Goal: Transaction & Acquisition: Purchase product/service

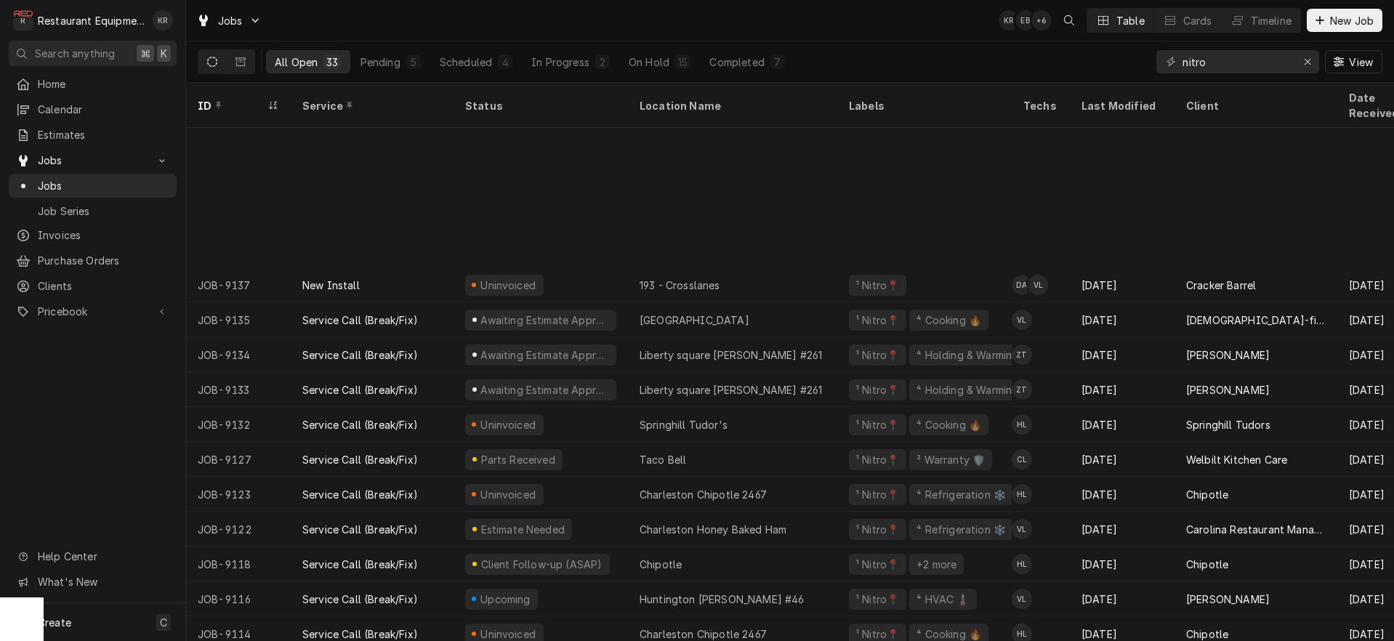
scroll to position [203, 0]
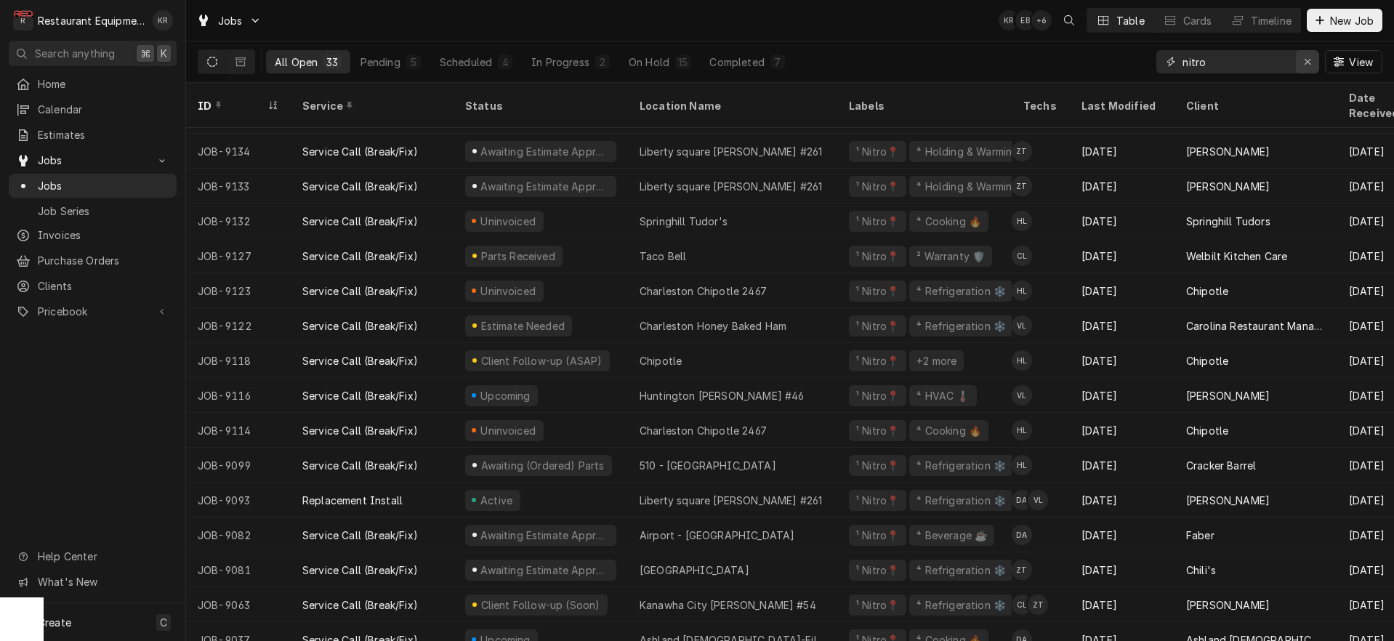
click at [1302, 62] on div "Erase input" at bounding box center [1307, 62] width 15 height 15
click at [1230, 66] on input "Dynamic Content Wrapper" at bounding box center [1250, 61] width 137 height 23
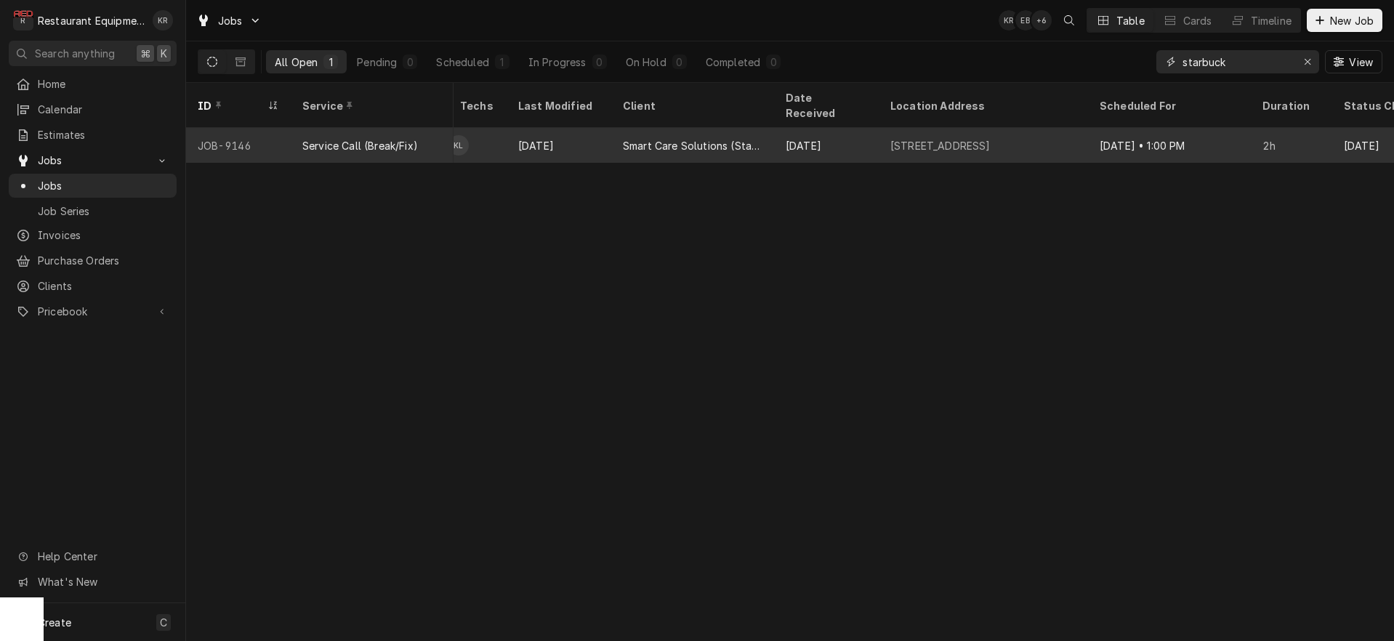
scroll to position [0, 562]
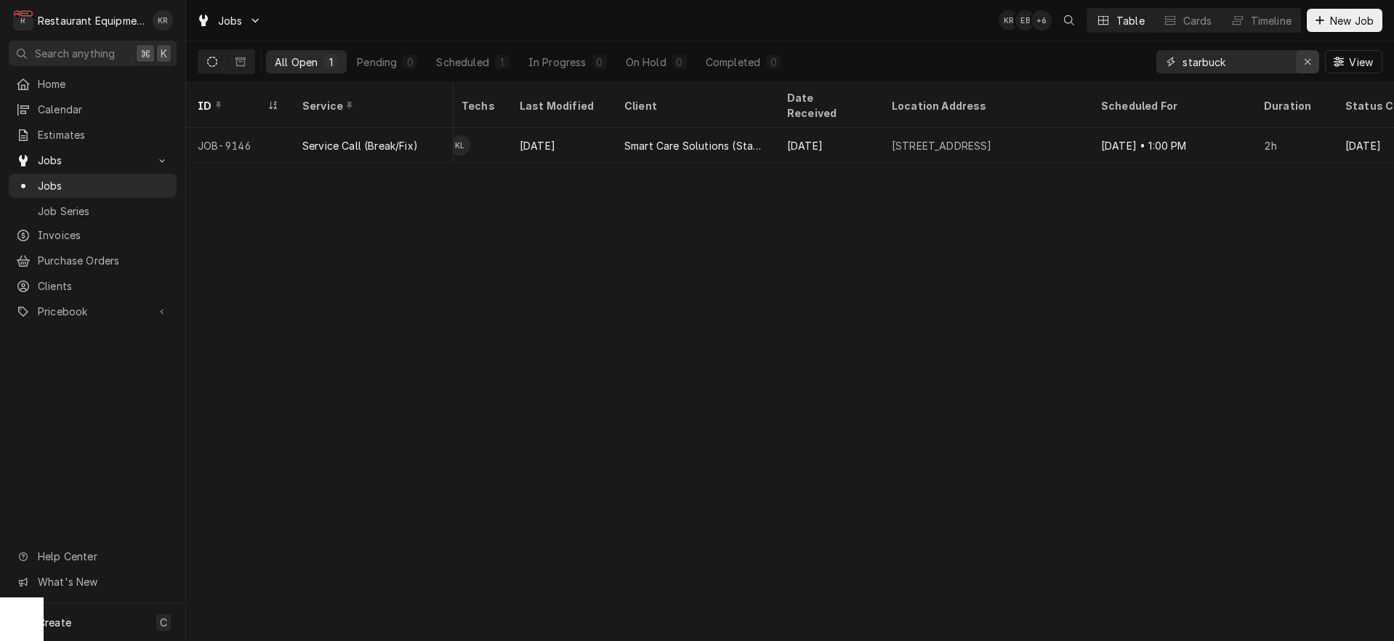
type input "starbuck"
click at [1307, 57] on icon "Erase input" at bounding box center [1308, 62] width 8 height 10
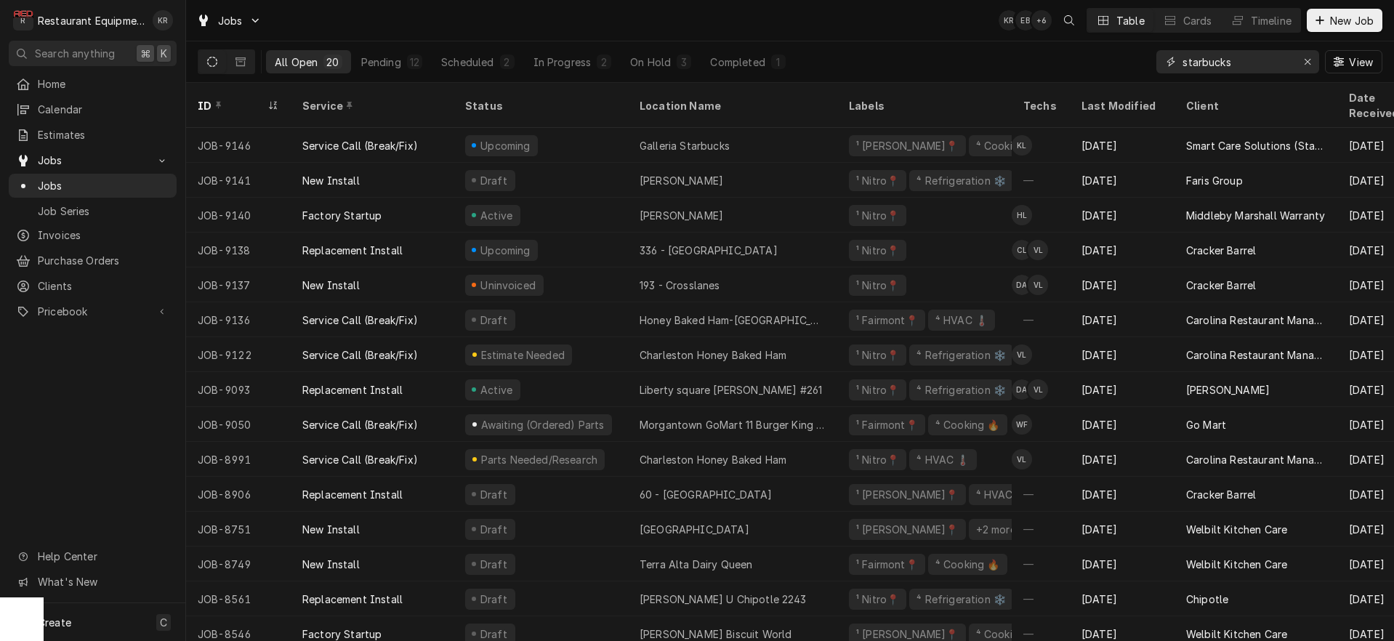
type input "starbucks"
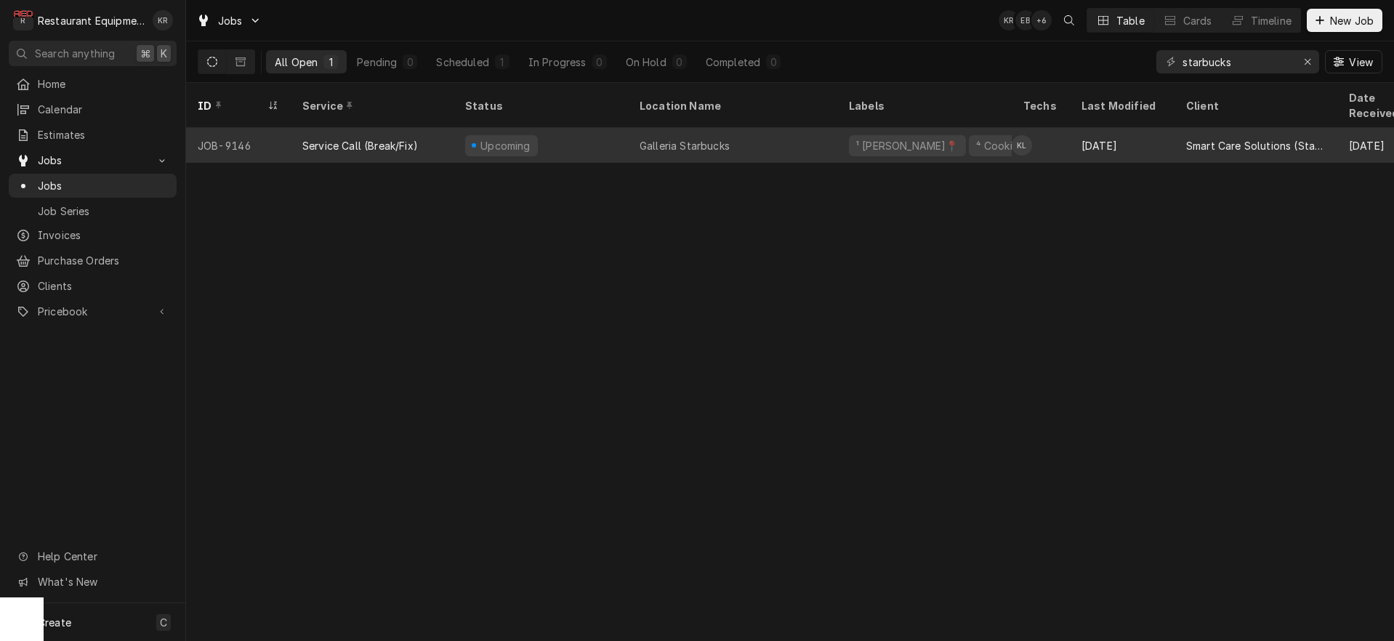
click at [678, 138] on div "Galleria Starbucks" at bounding box center [685, 145] width 90 height 15
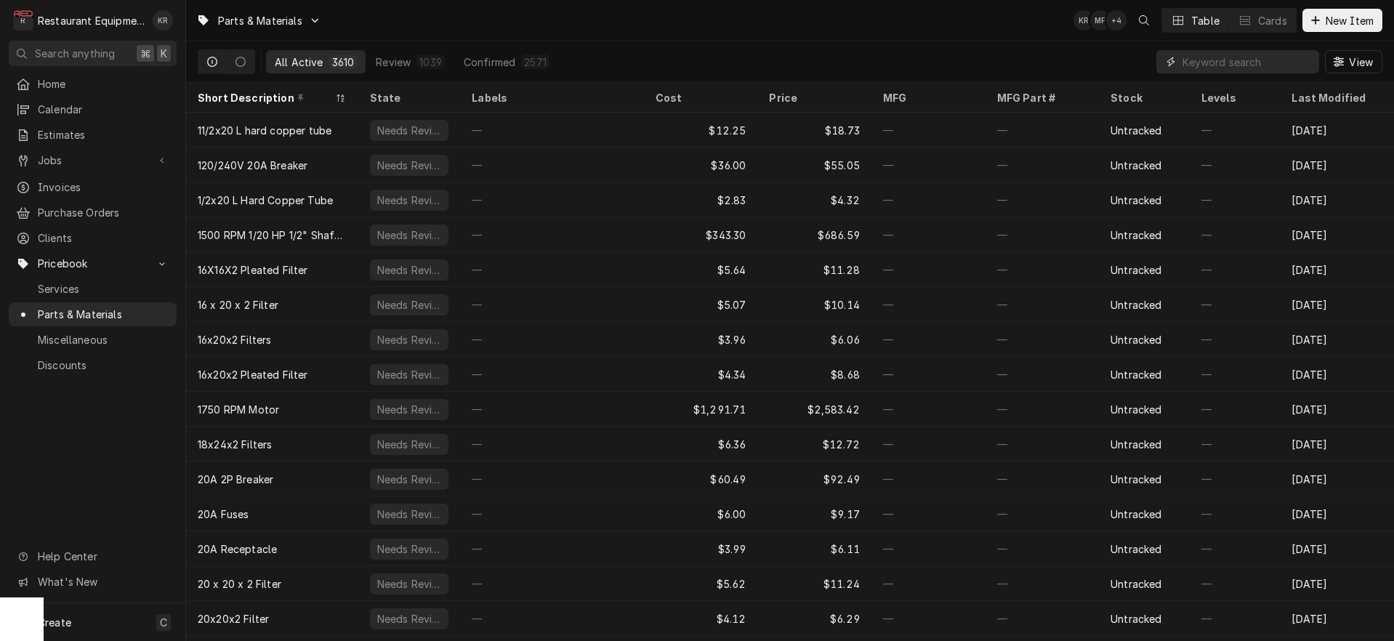
click at [1207, 67] on input "Dynamic Content Wrapper" at bounding box center [1246, 61] width 129 height 23
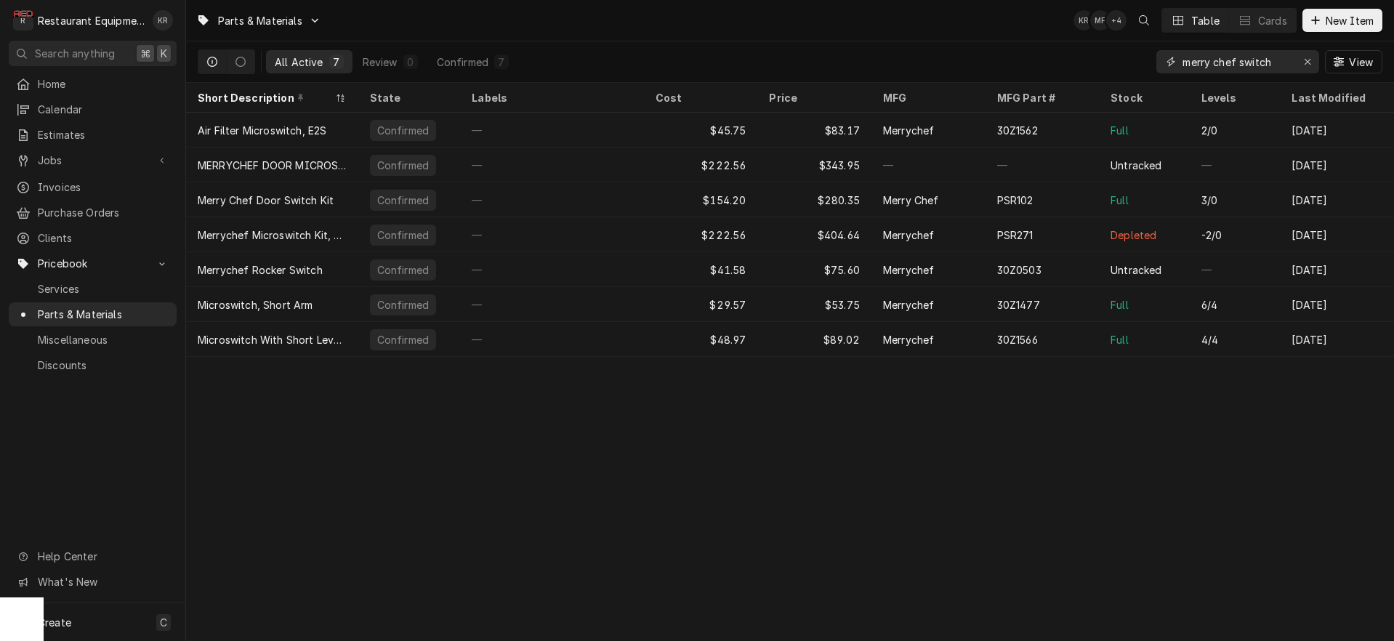
type input "merry chef switch"
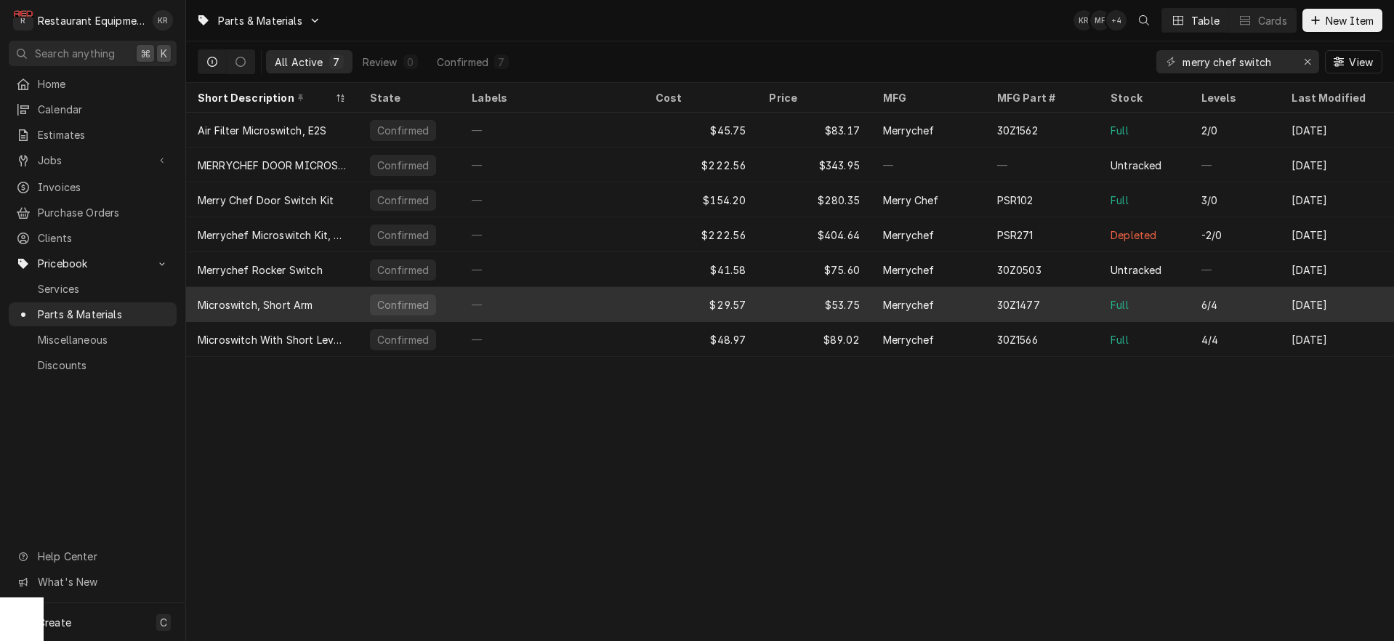
click at [1036, 301] on div "30Z1477" at bounding box center [1018, 304] width 43 height 15
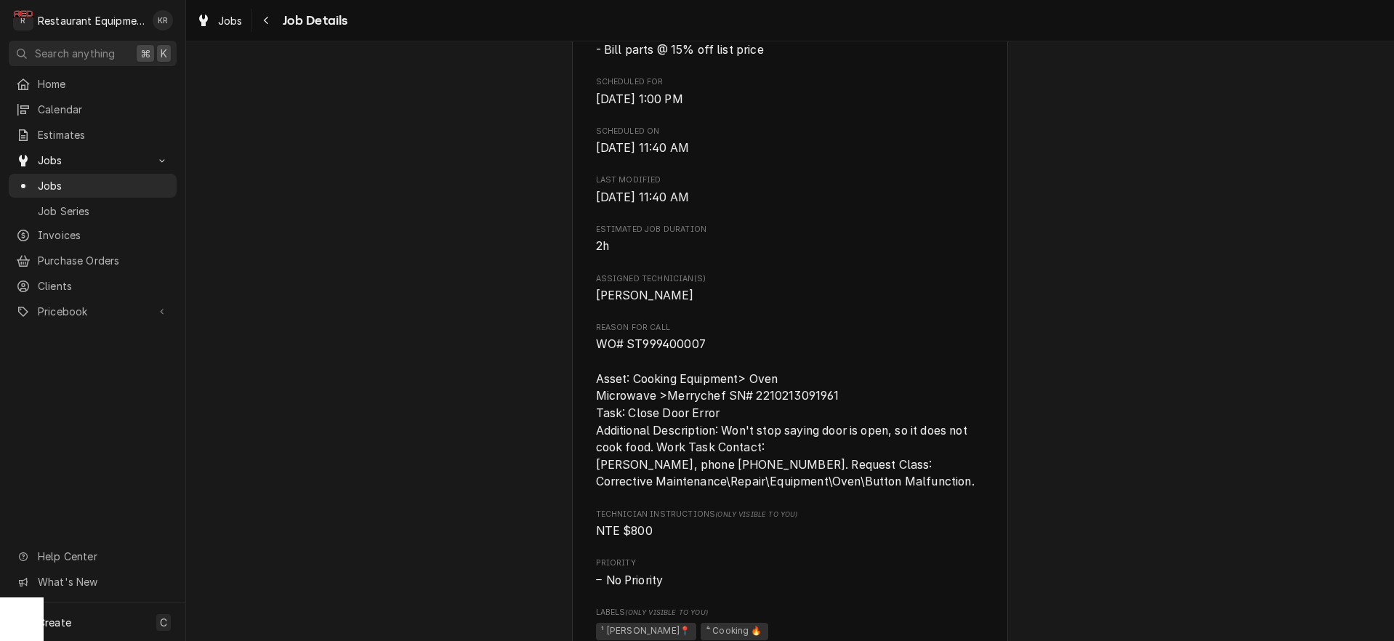
scroll to position [479, 0]
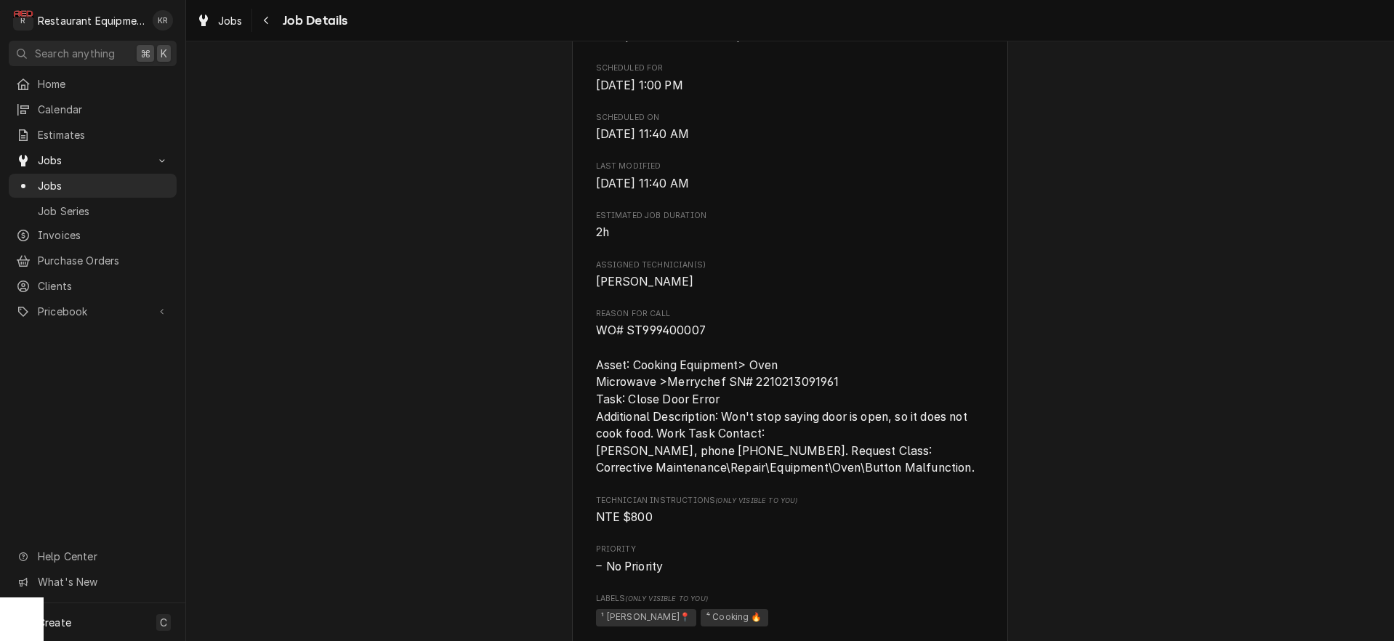
click at [782, 402] on span "WO# ST999400007 Asset: Cooking Equipment> Oven Microwave >Merrychef SN# 2210213…" at bounding box center [785, 398] width 379 height 151
copy span "2210213091961"
click at [235, 24] on span "Jobs" at bounding box center [230, 20] width 25 height 15
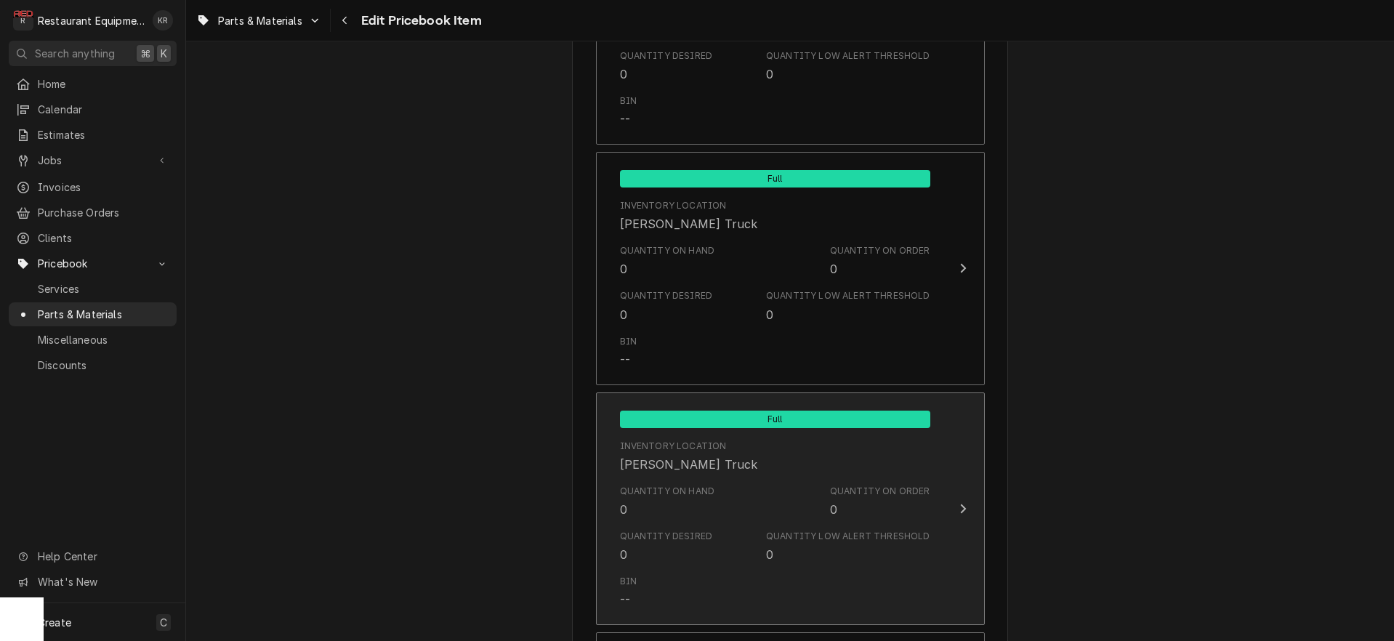
scroll to position [5083, 0]
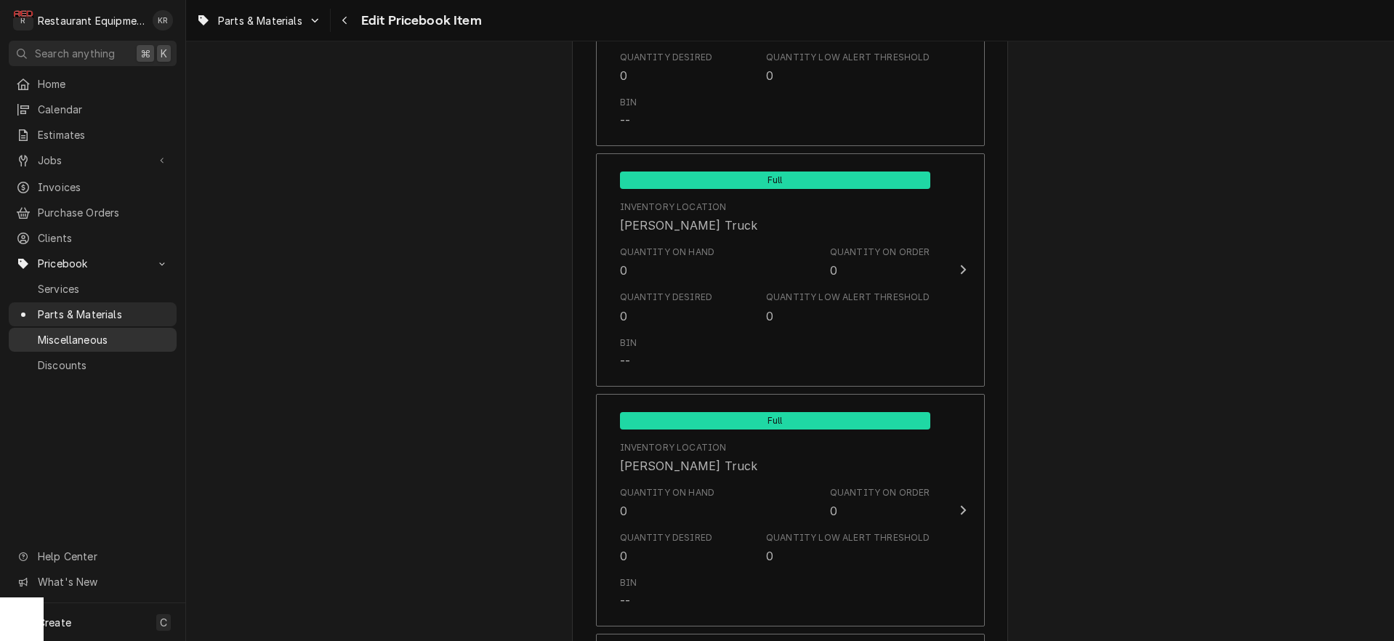
type textarea "x"
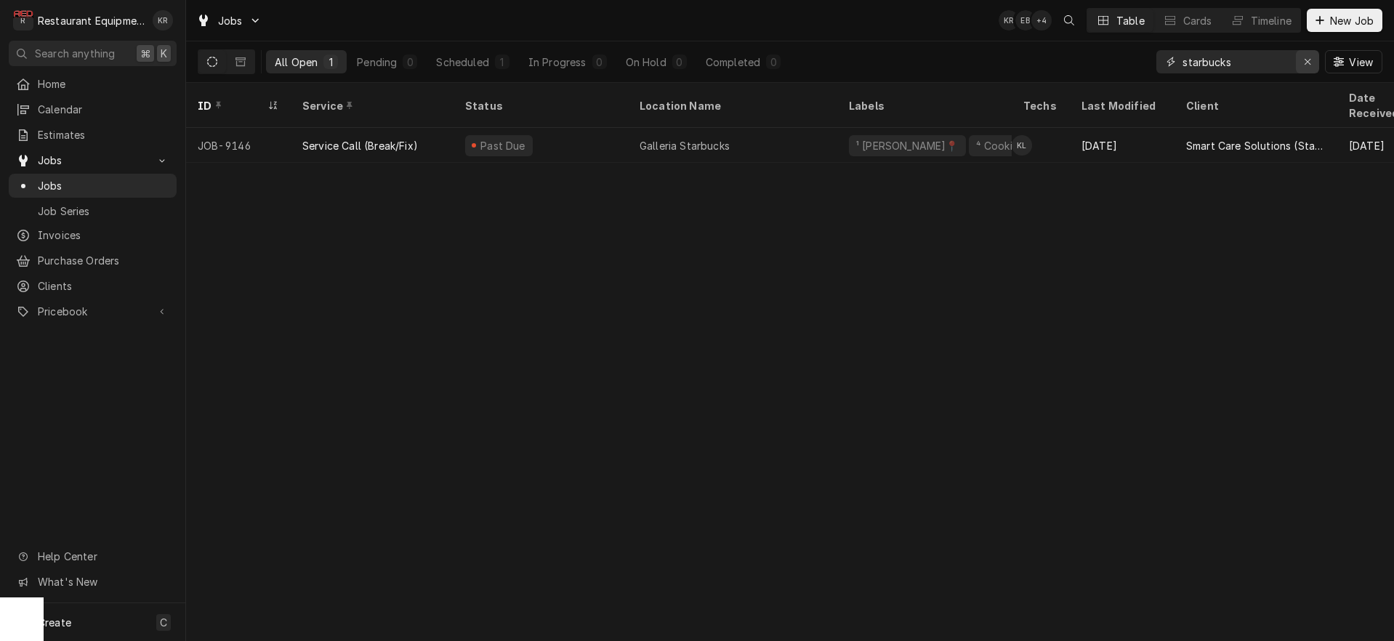
click at [1304, 64] on icon "Erase input" at bounding box center [1308, 62] width 8 height 10
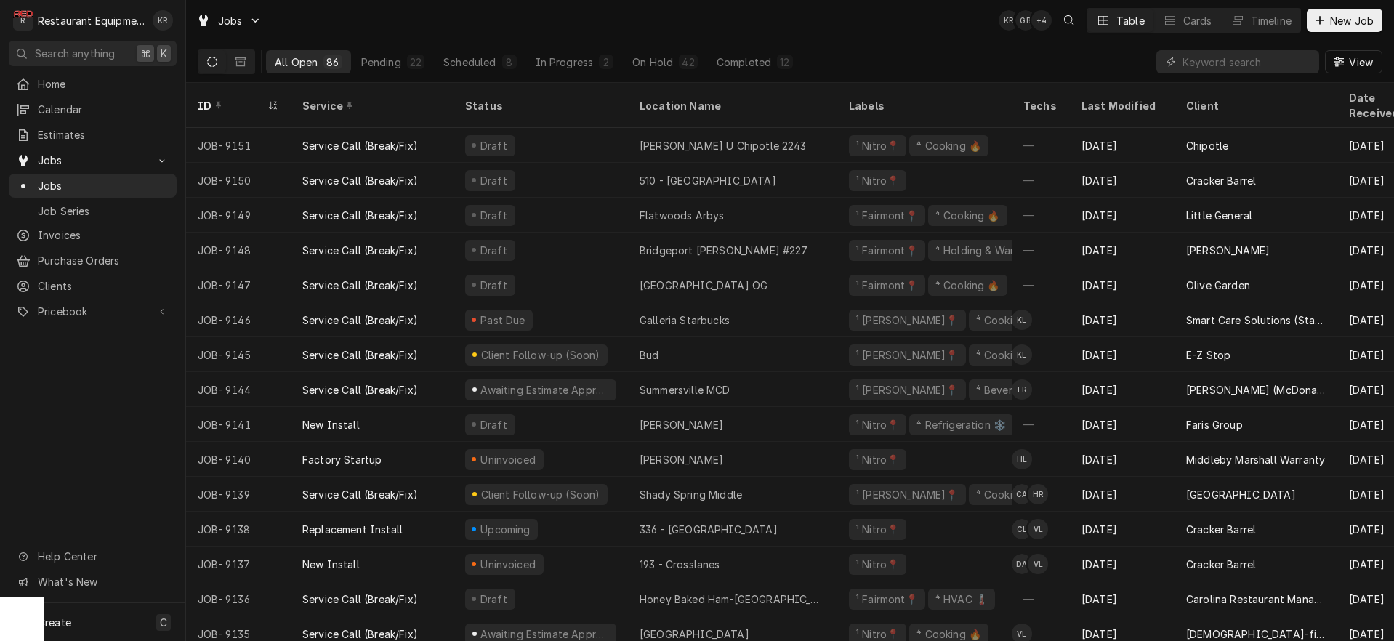
scroll to position [23, 0]
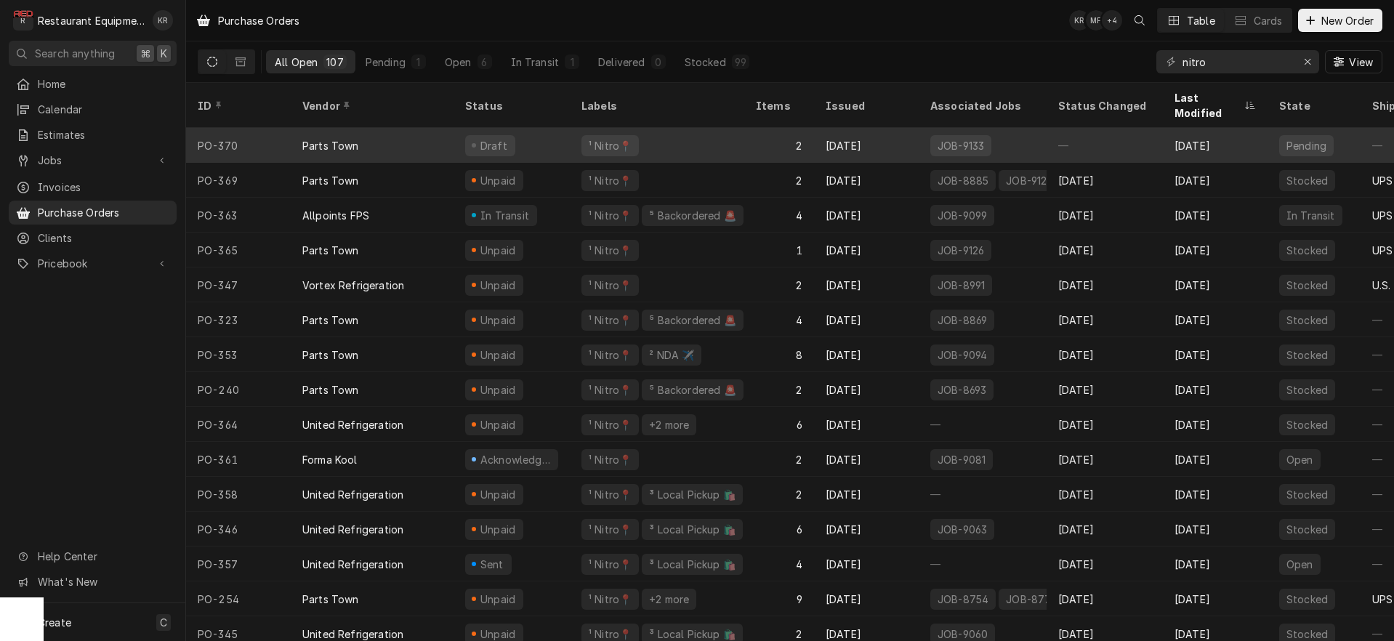
click at [645, 129] on div "¹ Nitro📍" at bounding box center [657, 145] width 174 height 35
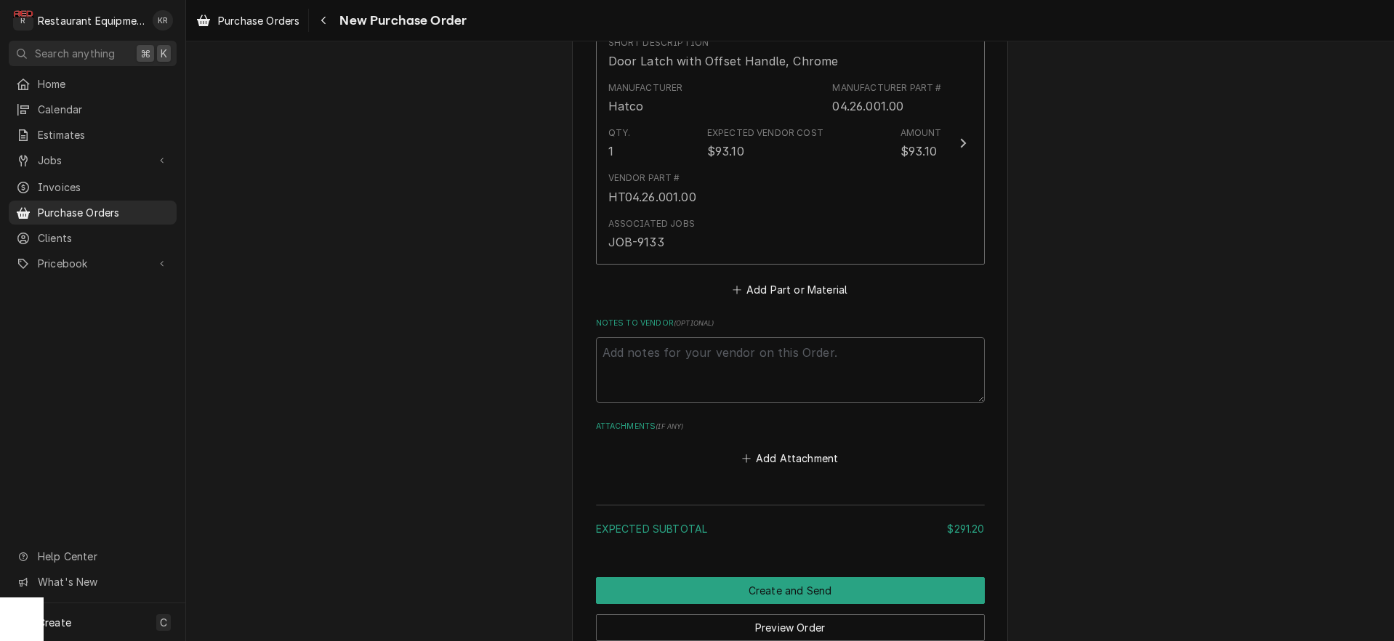
scroll to position [1029, 0]
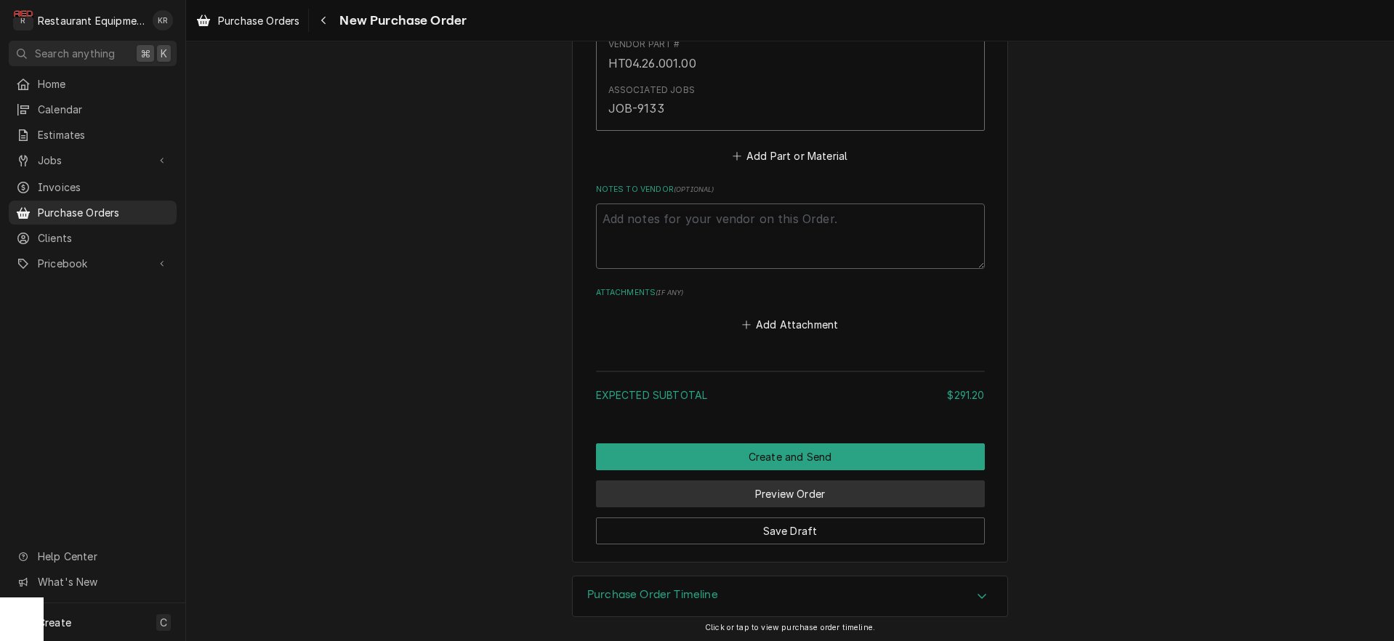
click at [791, 490] on button "Preview Order" at bounding box center [790, 493] width 389 height 27
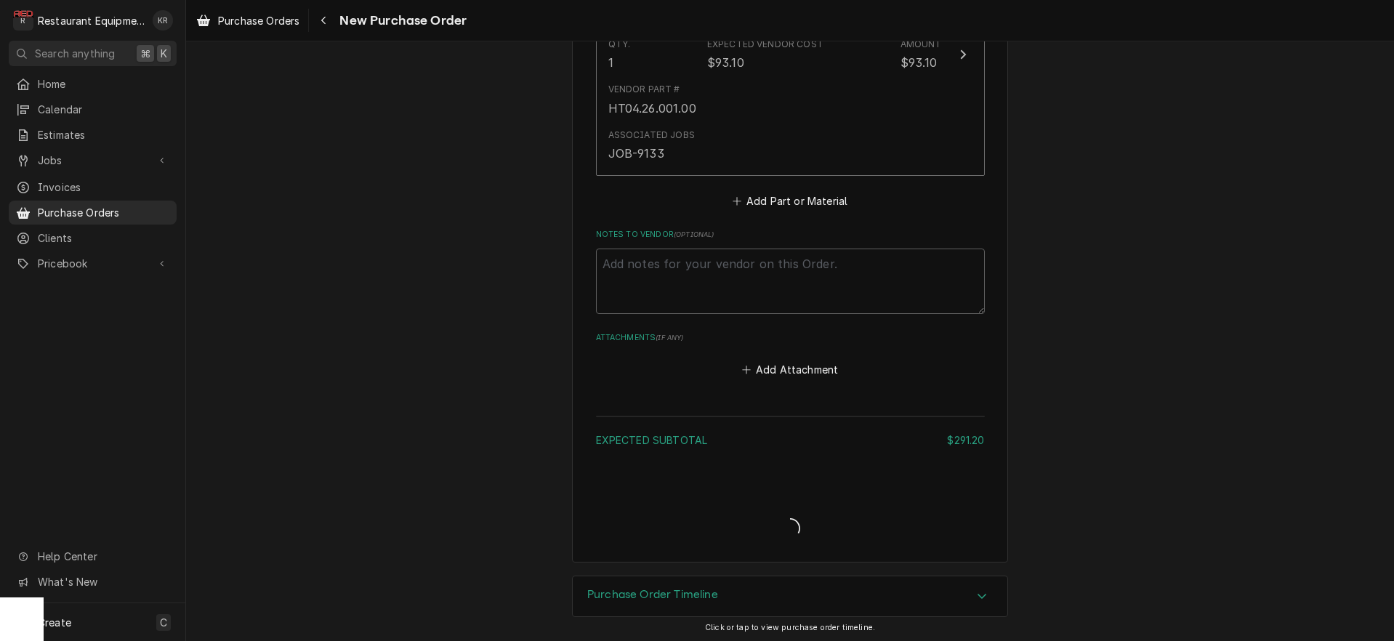
type textarea "x"
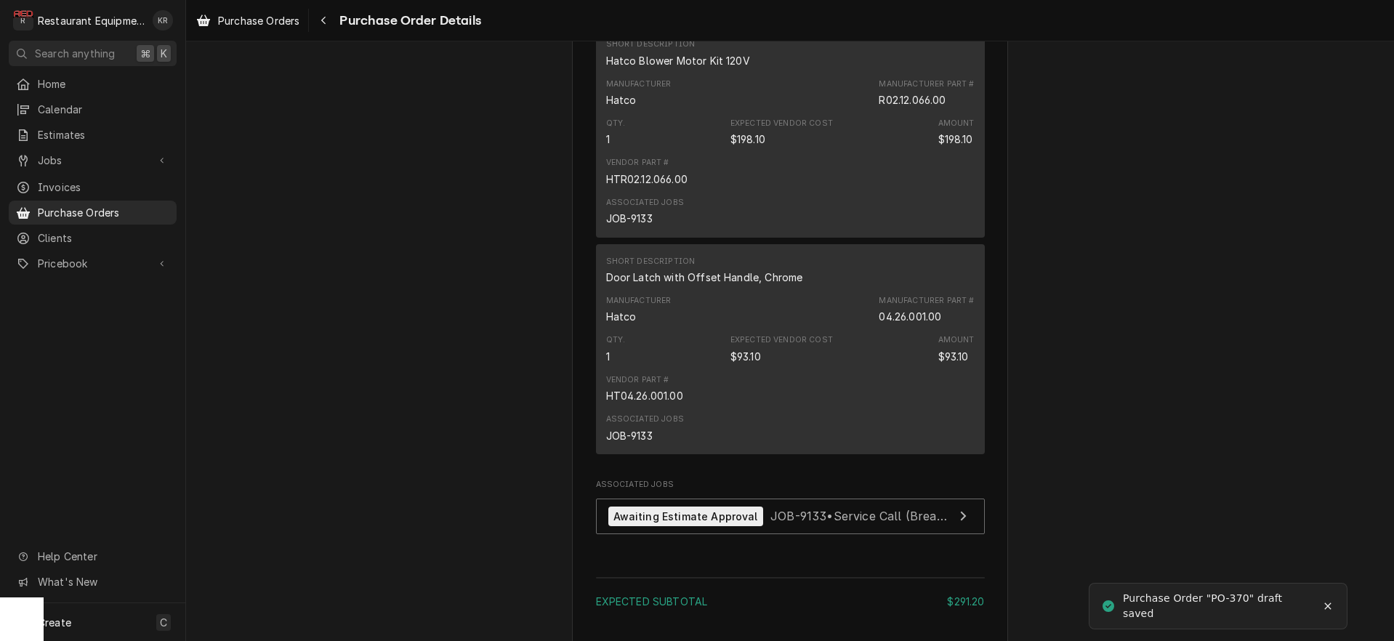
scroll to position [1052, 0]
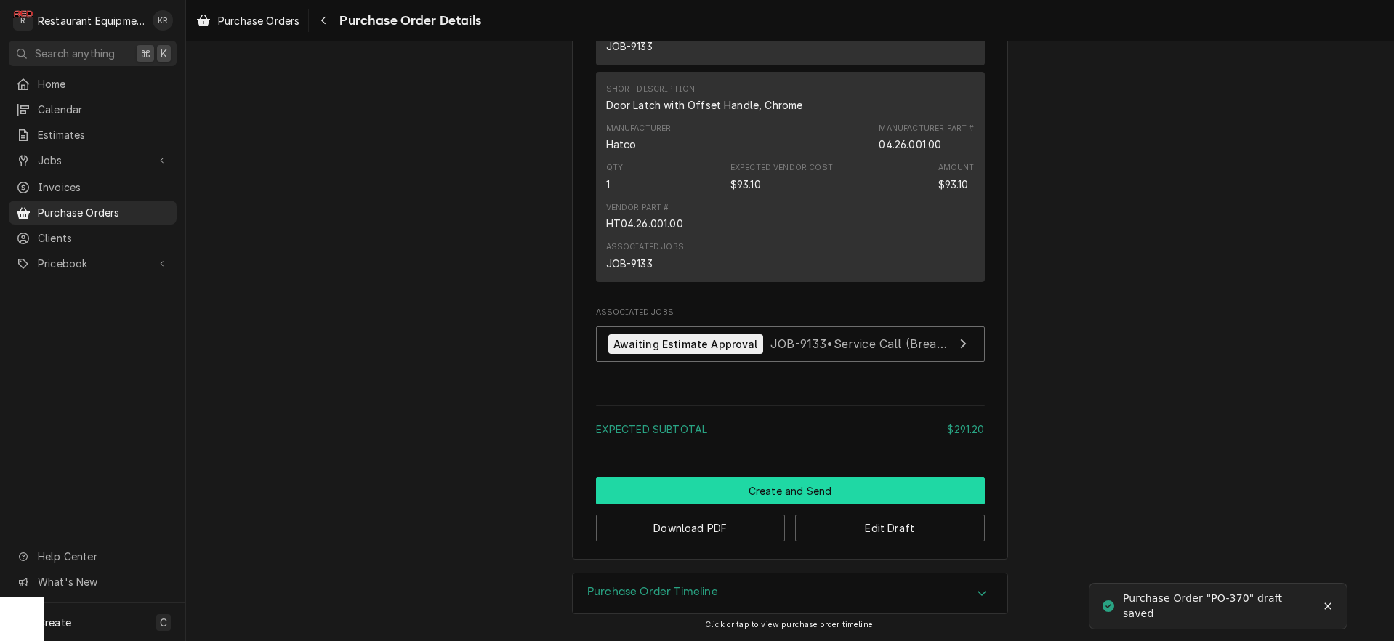
click at [790, 499] on button "Create and Send" at bounding box center [790, 490] width 389 height 27
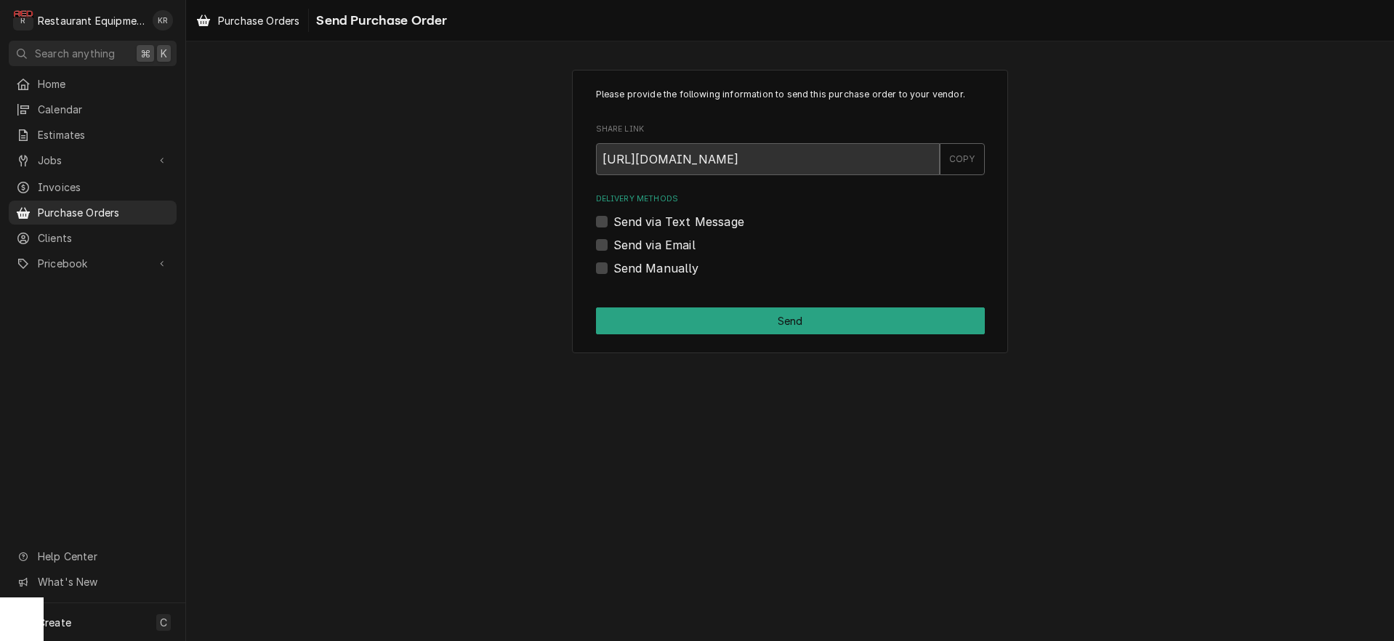
click at [639, 248] on label "Send via Email" at bounding box center [654, 244] width 82 height 17
click at [639, 248] on input "Send via Email" at bounding box center [807, 252] width 389 height 32
checkbox input "true"
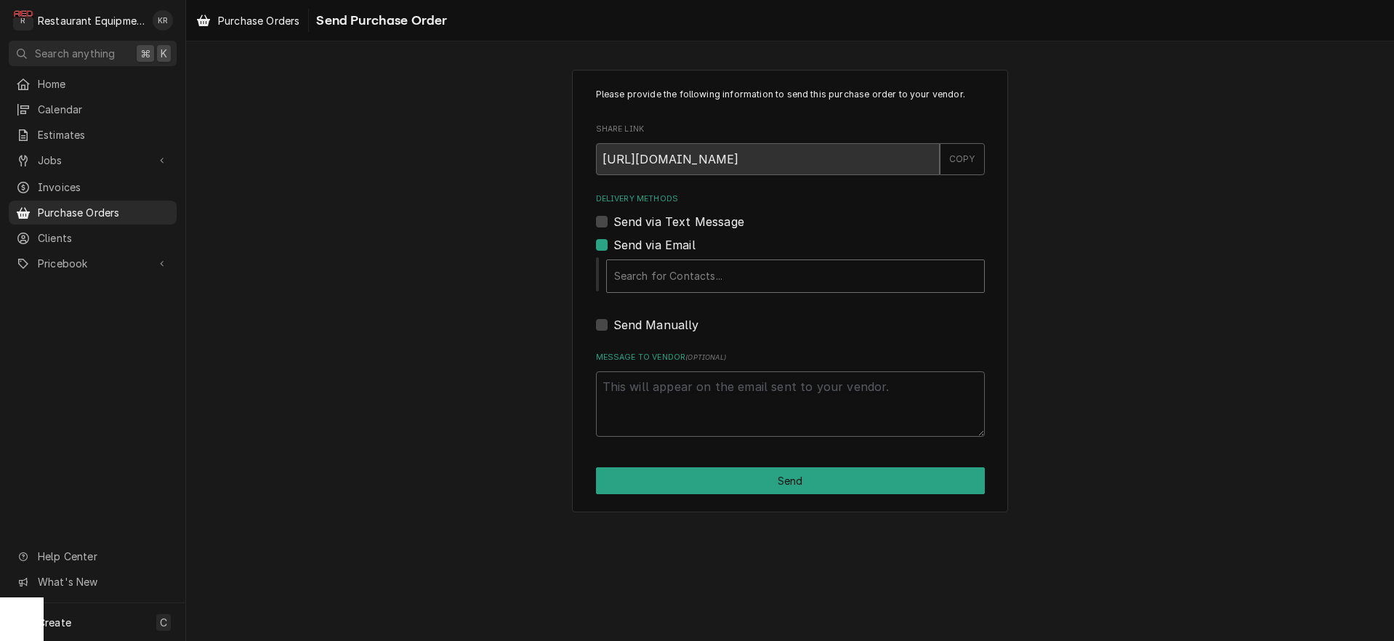
click at [731, 268] on div "Delivery Methods" at bounding box center [795, 276] width 363 height 26
drag, startPoint x: 783, startPoint y: 283, endPoint x: 777, endPoint y: 276, distance: 9.8
click at [783, 283] on div "Delivery Methods" at bounding box center [795, 276] width 363 height 26
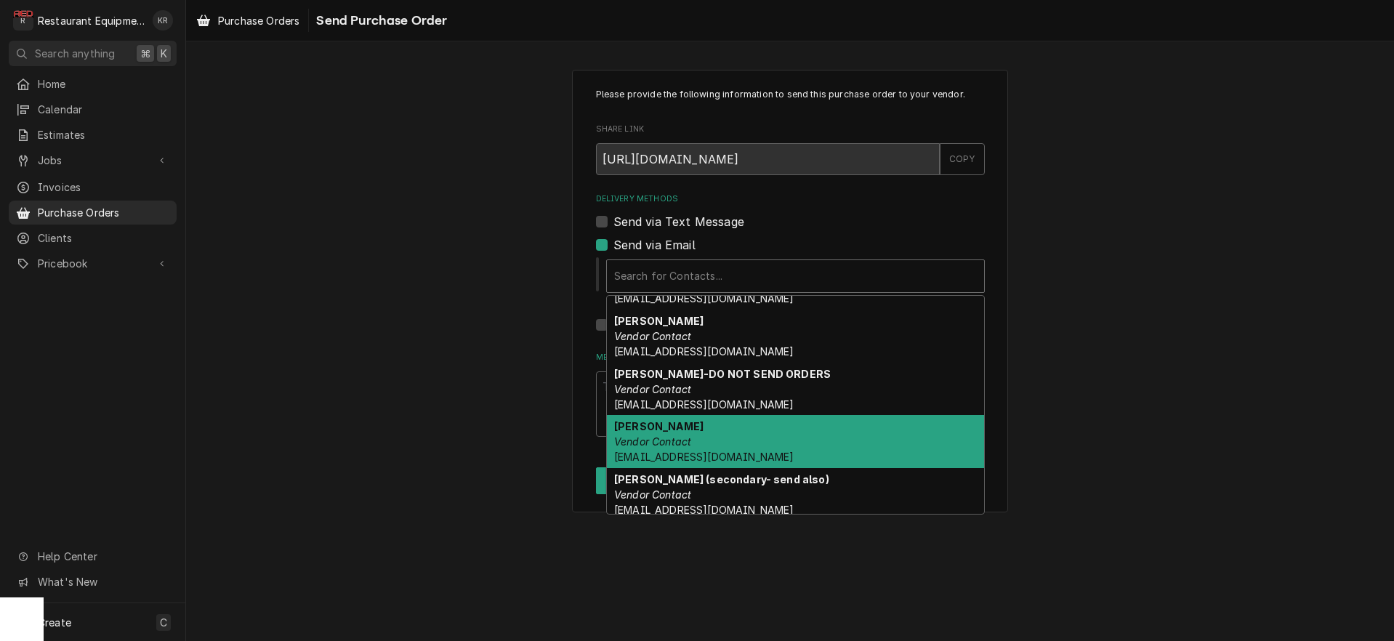
scroll to position [257, 0]
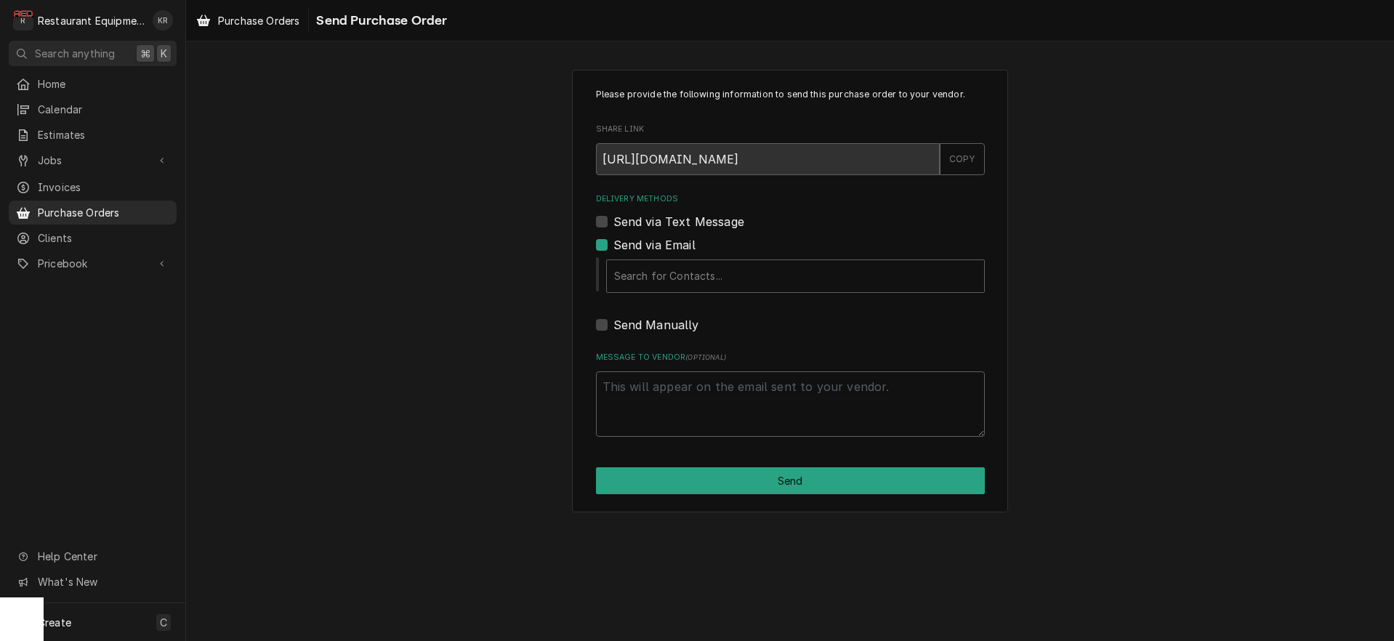
click at [420, 346] on div "Please provide the following information to send this purchase order to your ve…" at bounding box center [790, 291] width 1208 height 469
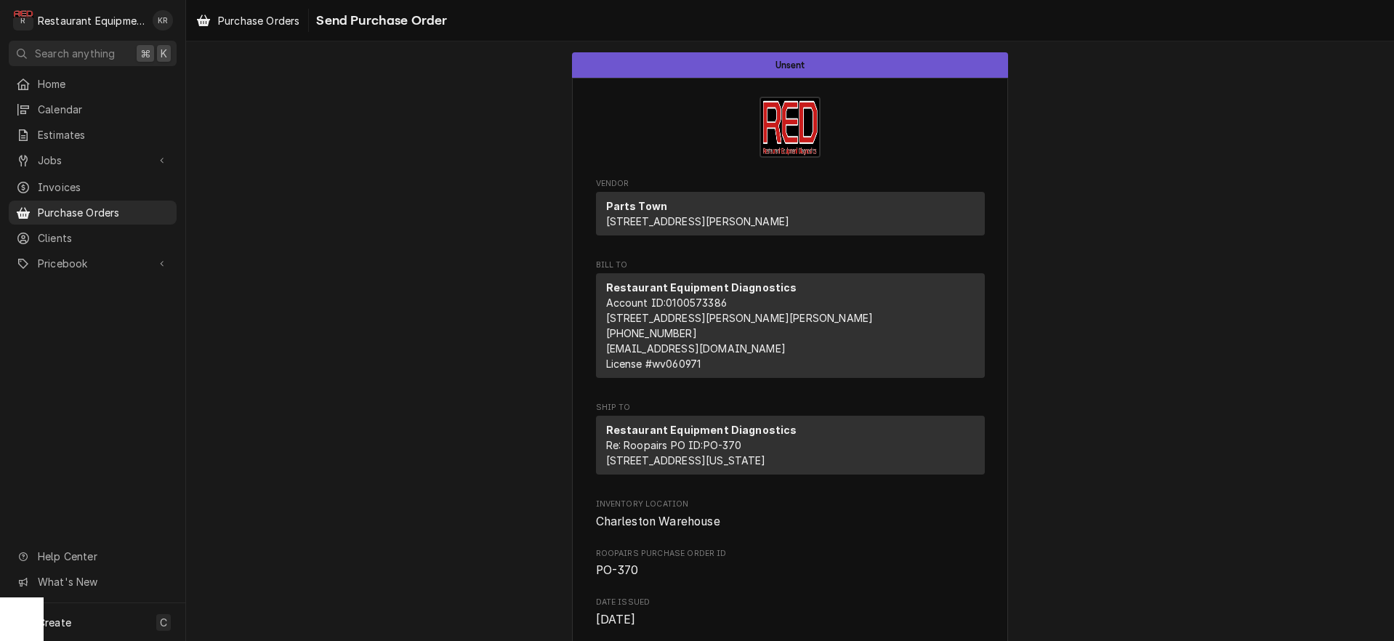
drag, startPoint x: 261, startPoint y: 18, endPoint x: 343, endPoint y: 55, distance: 89.8
click at [264, 20] on span "Purchase Orders" at bounding box center [258, 20] width 81 height 15
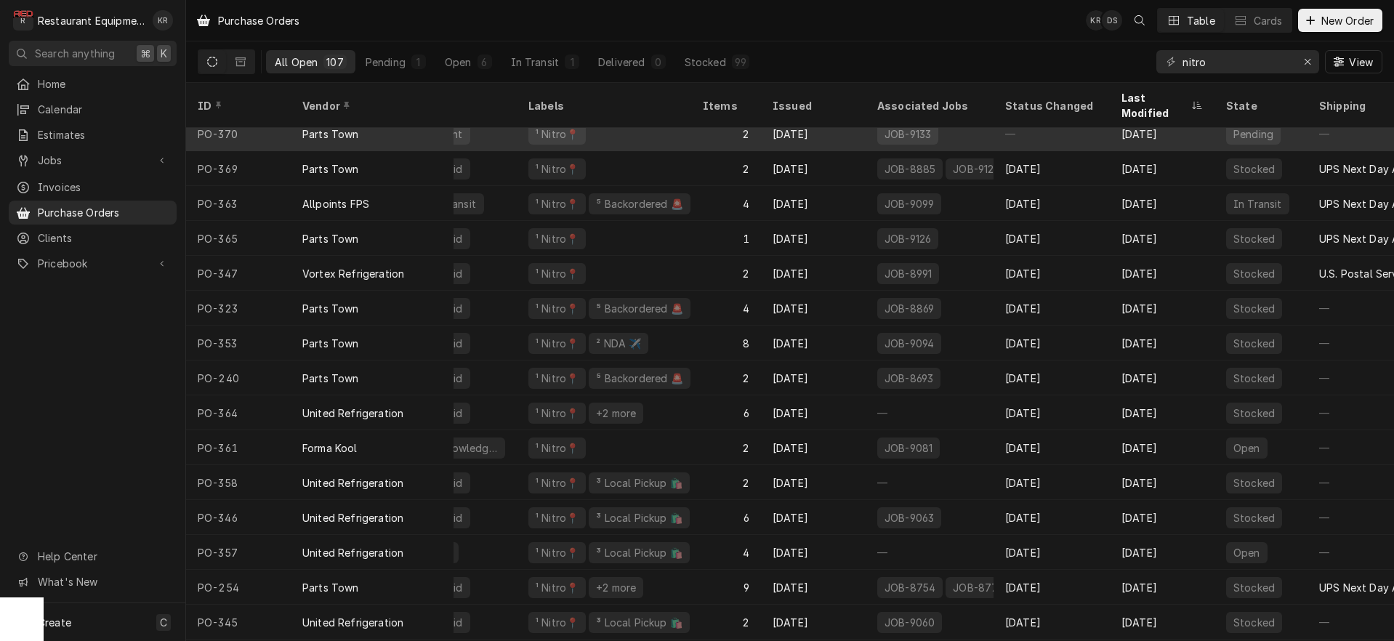
scroll to position [12, 69]
